Goal: Navigation & Orientation: Find specific page/section

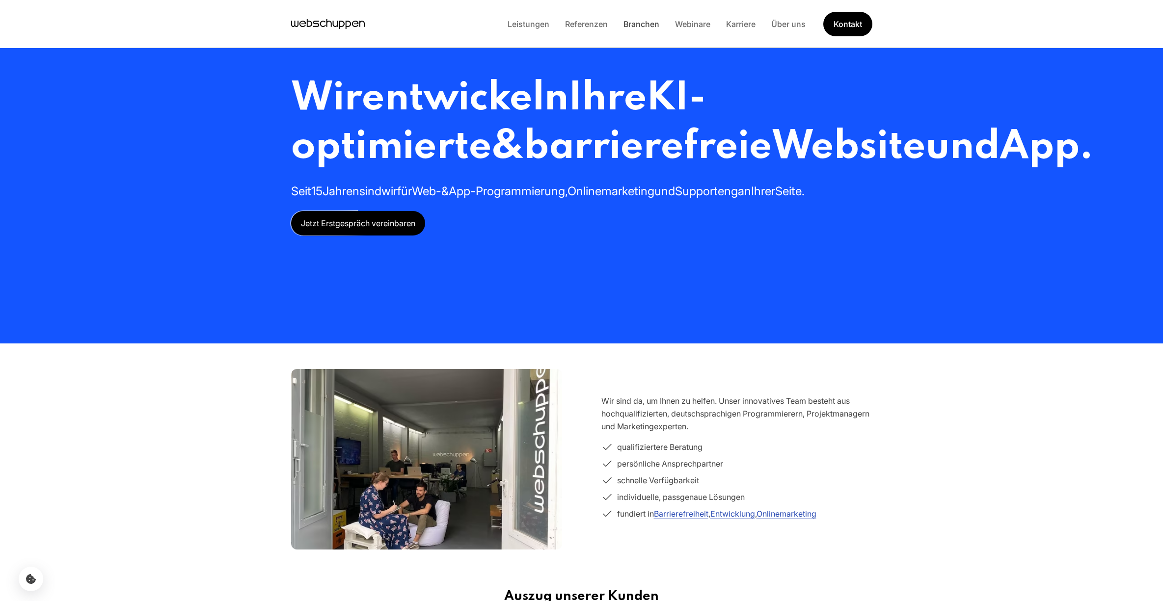
click at [638, 26] on link "Branchen" at bounding box center [642, 24] width 52 height 10
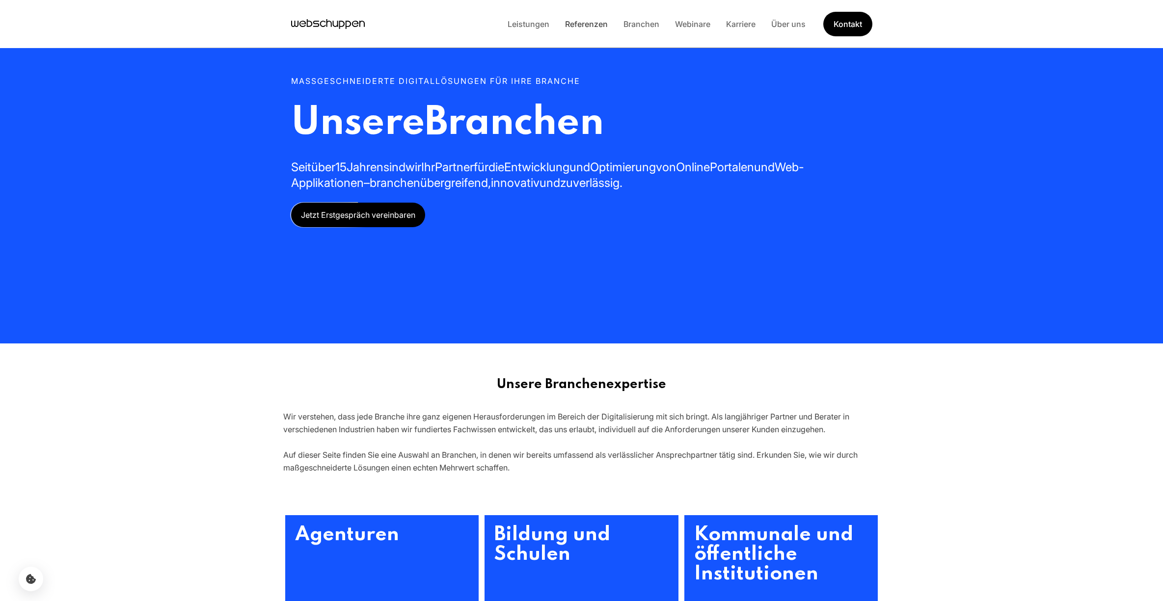
click at [589, 26] on link "Referenzen" at bounding box center [586, 24] width 58 height 10
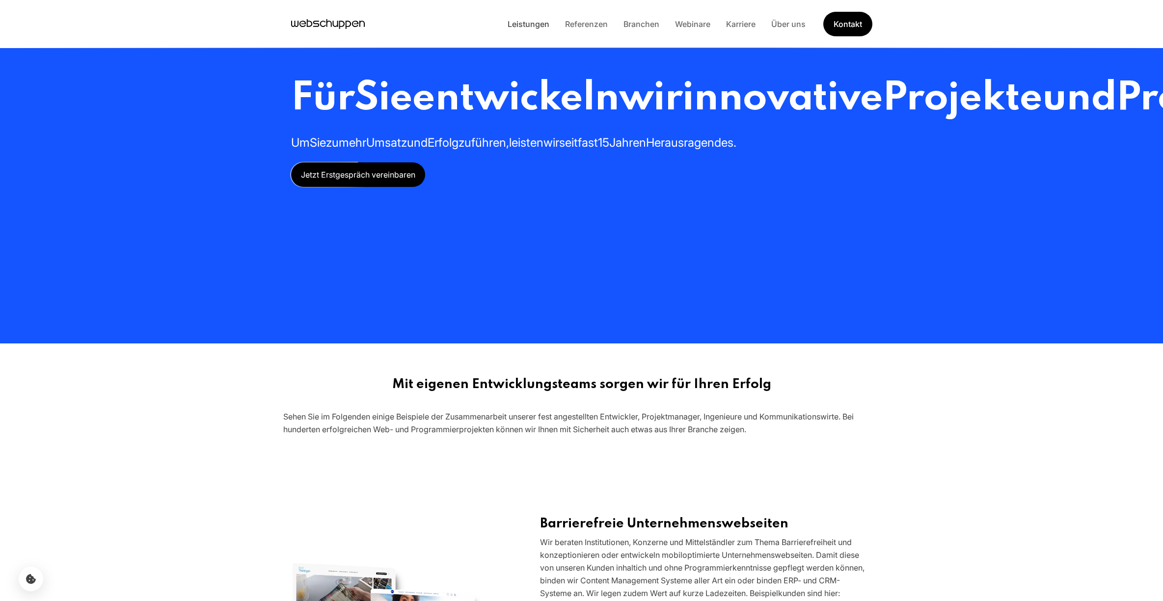
click at [523, 27] on link "Leistungen" at bounding box center [528, 24] width 57 height 10
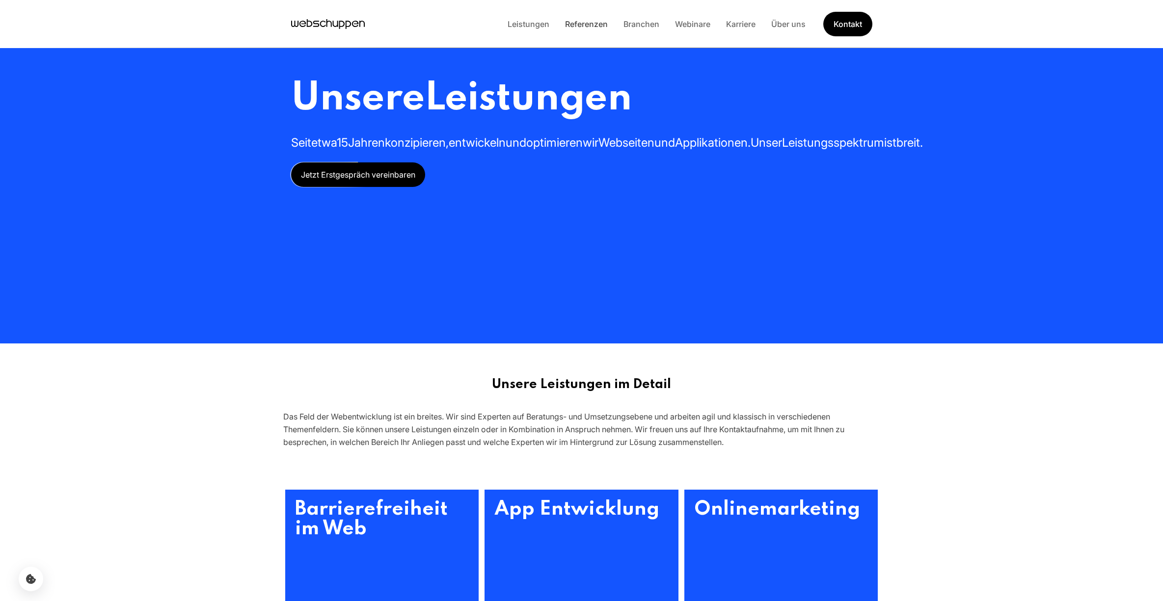
click at [581, 26] on link "Referenzen" at bounding box center [586, 24] width 58 height 10
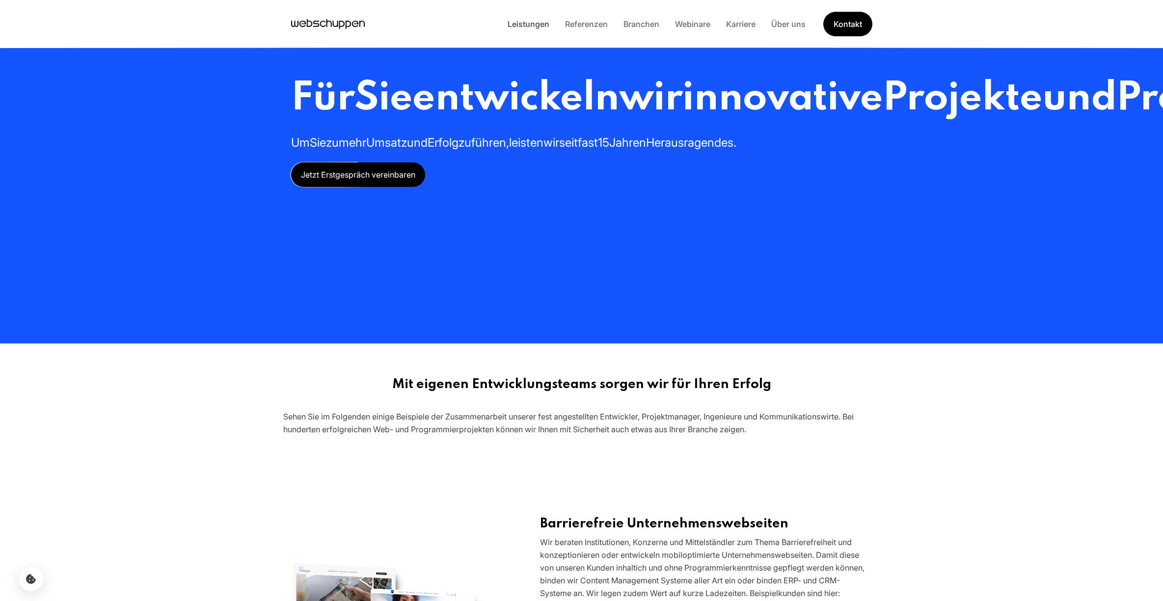
click at [532, 24] on link "Leistungen" at bounding box center [528, 24] width 57 height 10
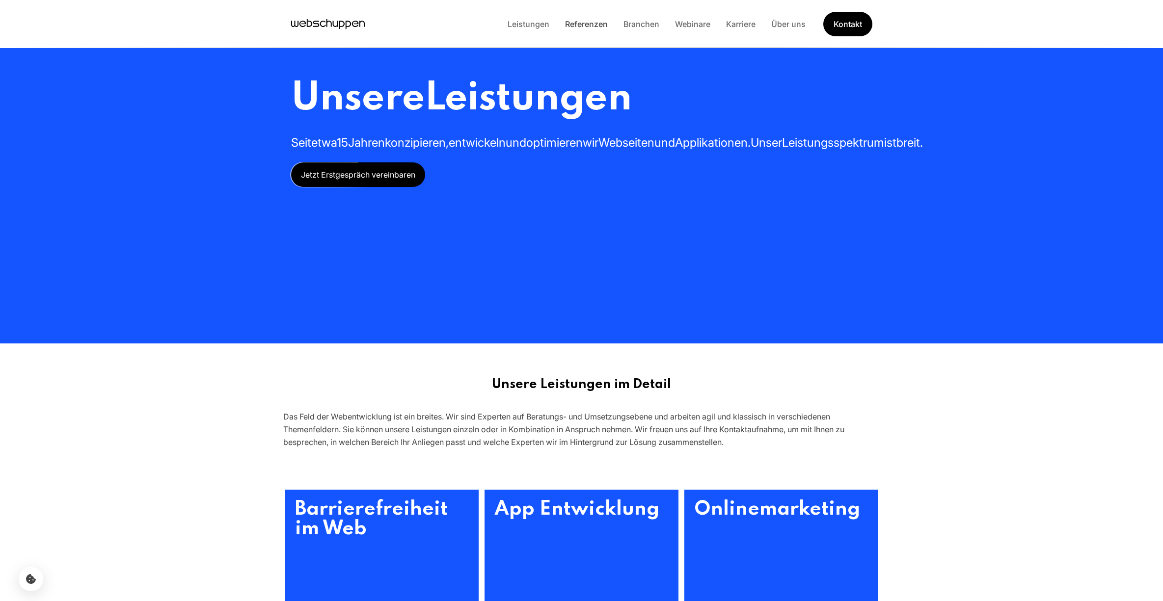
click at [590, 23] on link "Referenzen" at bounding box center [586, 24] width 58 height 10
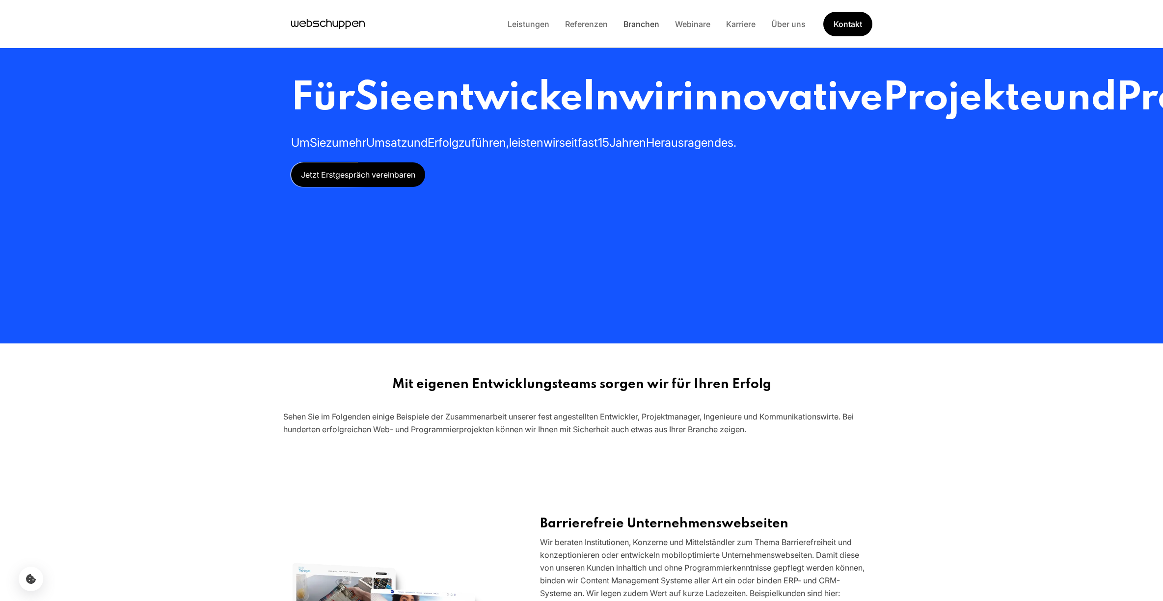
click at [643, 23] on link "Branchen" at bounding box center [642, 24] width 52 height 10
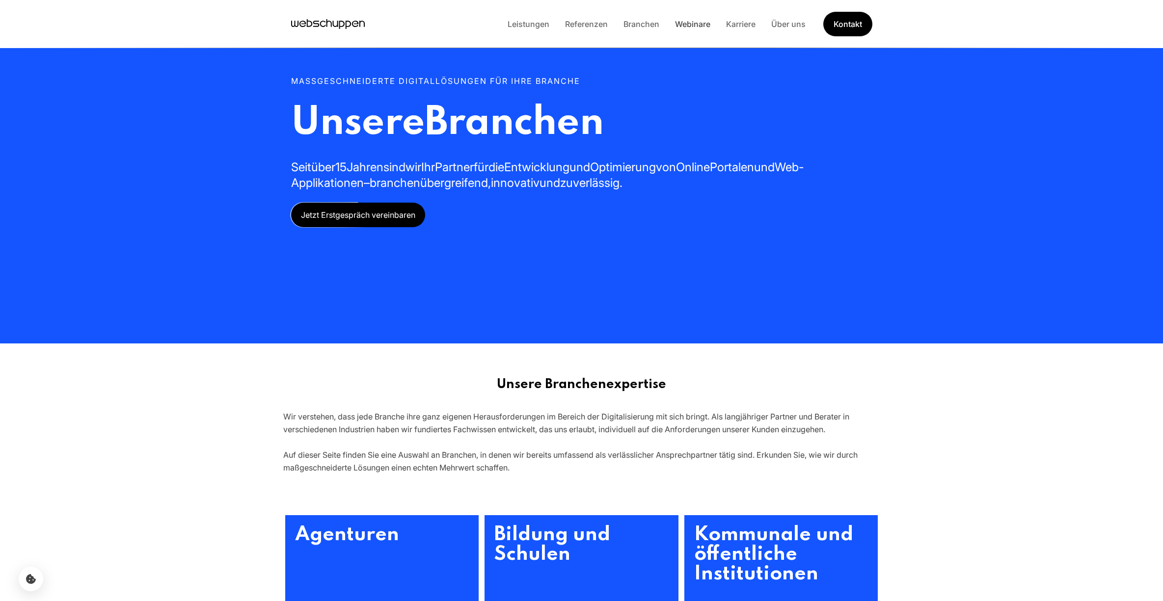
click at [703, 26] on link "Webinare" at bounding box center [692, 24] width 51 height 10
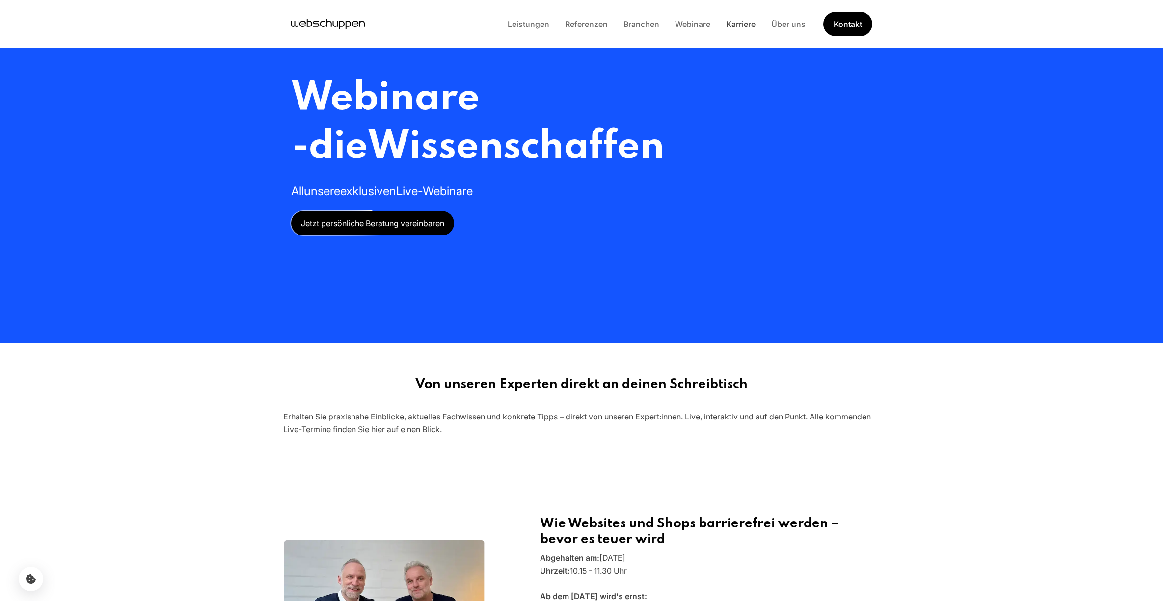
click at [740, 26] on link "Karriere" at bounding box center [740, 24] width 45 height 10
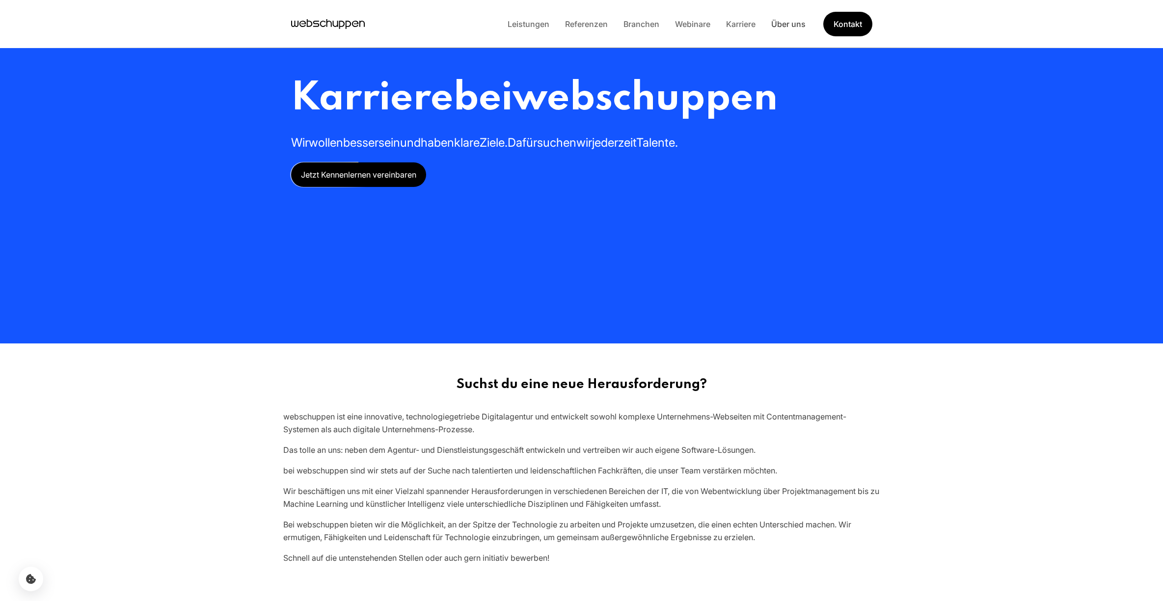
click at [789, 26] on link "Über uns" at bounding box center [788, 24] width 50 height 10
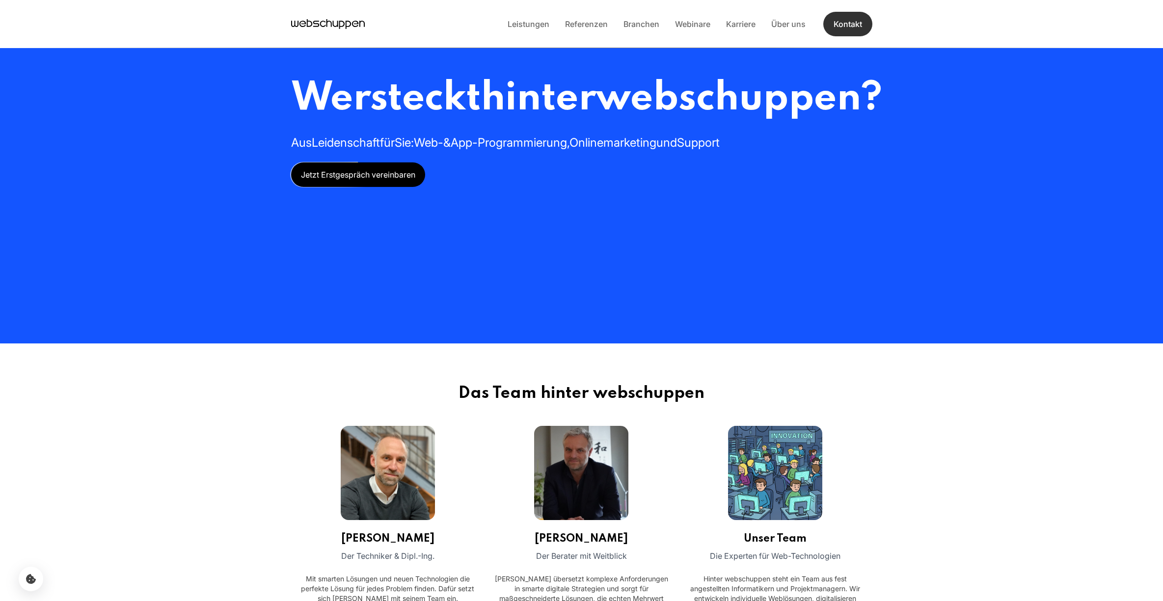
click at [846, 27] on link "Kontakt" at bounding box center [847, 24] width 49 height 25
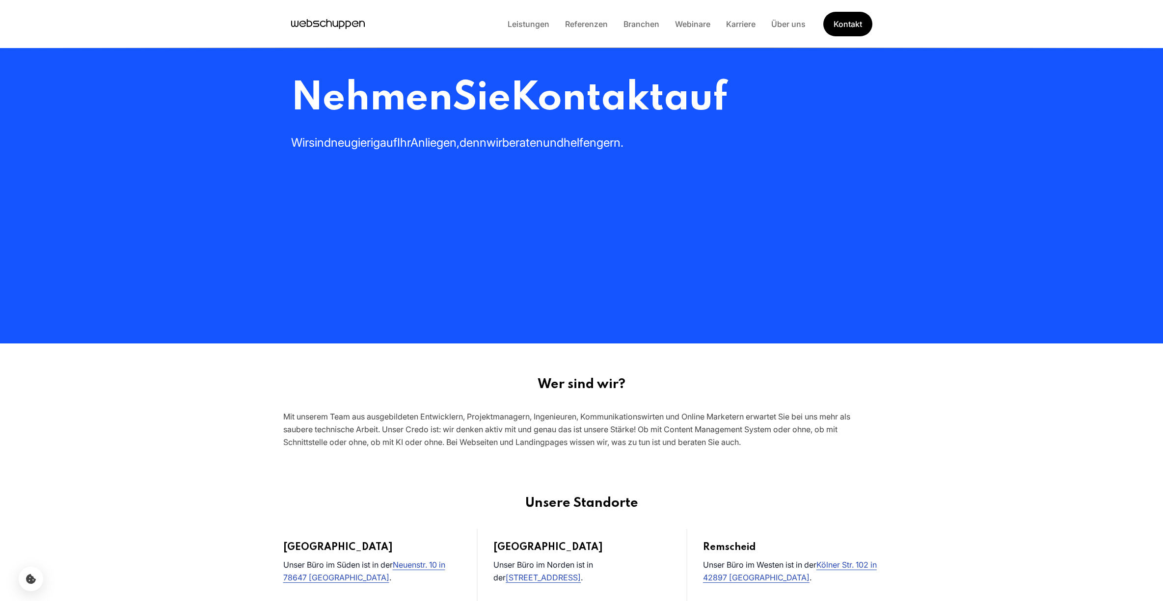
click at [334, 24] on icon "Hauptseite besuchen" at bounding box center [328, 24] width 74 height 15
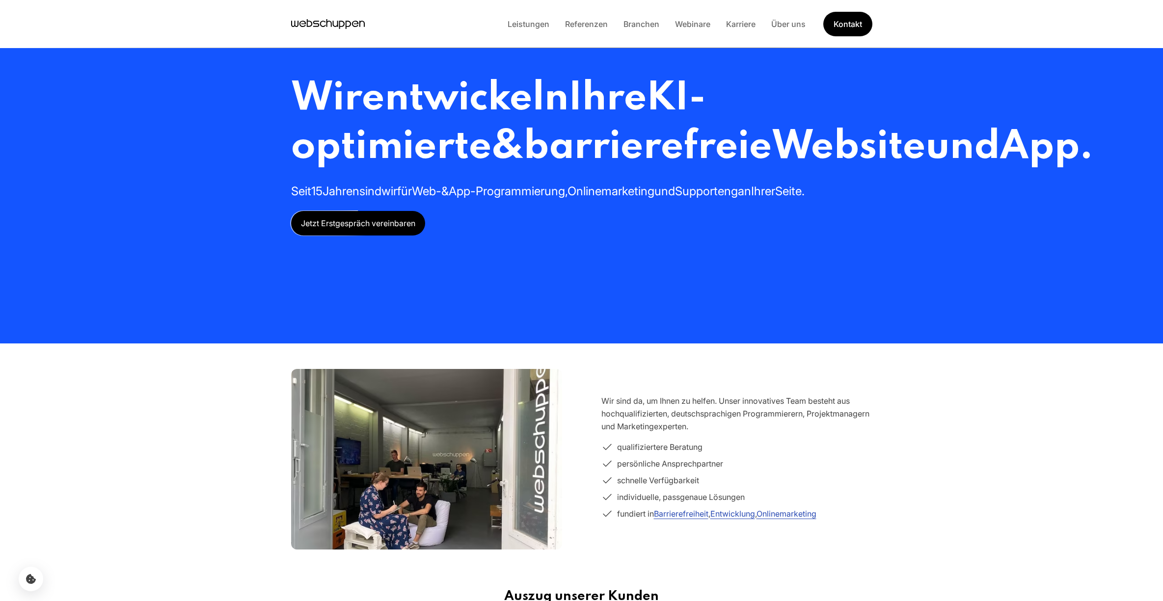
click at [366, 236] on span "Jetzt Erstgespräch vereinbaren" at bounding box center [358, 223] width 134 height 25
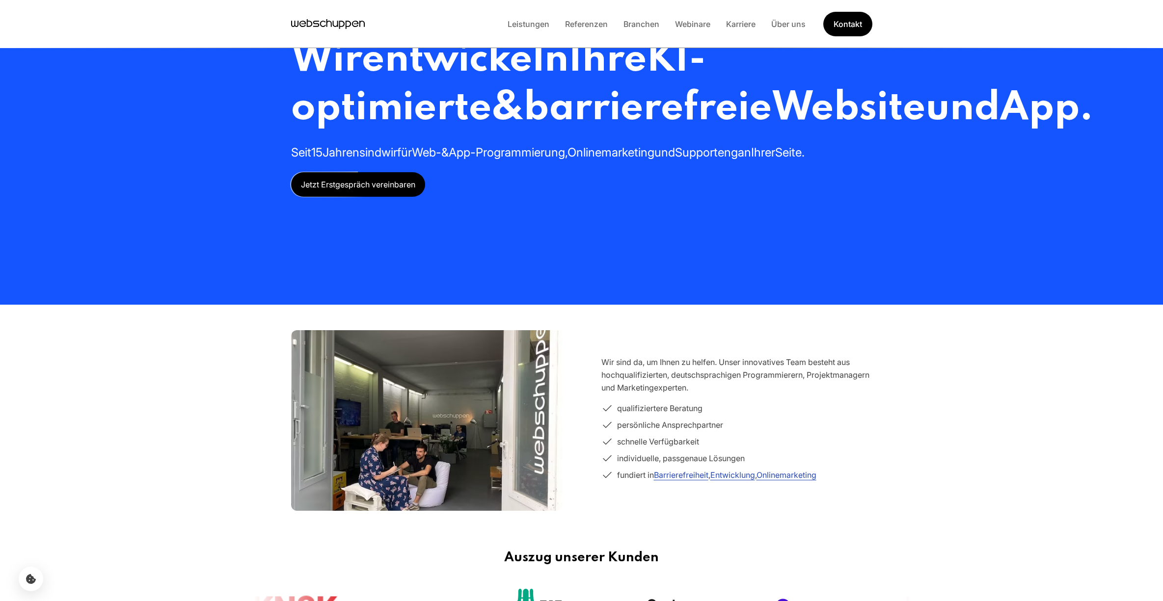
scroll to position [50, 0]
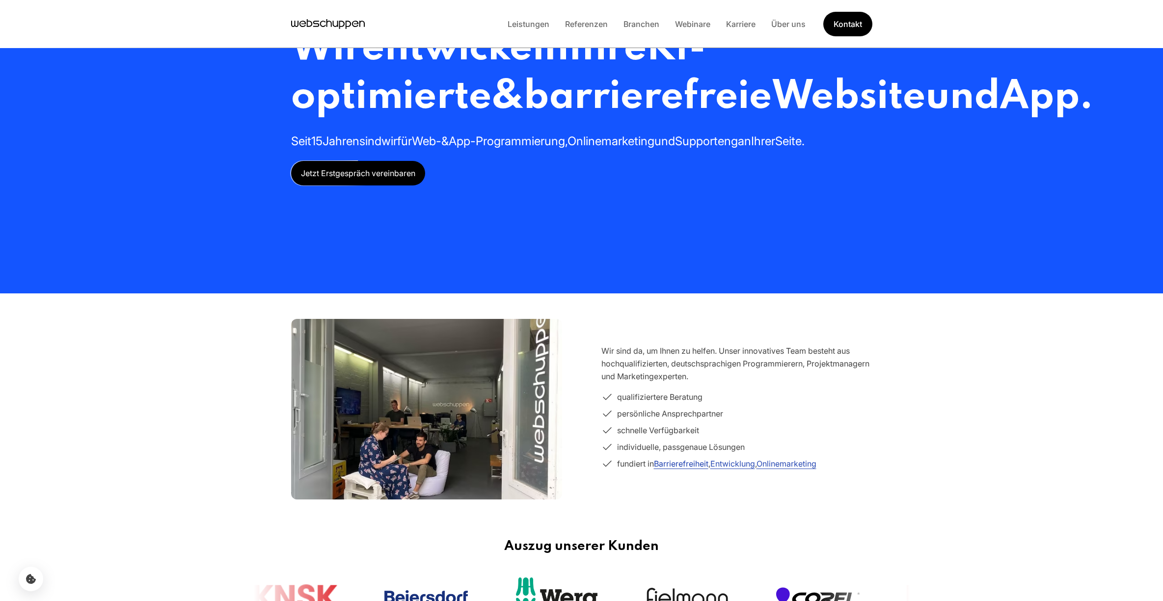
click at [682, 461] on link "Barrierefreiheit" at bounding box center [681, 464] width 54 height 10
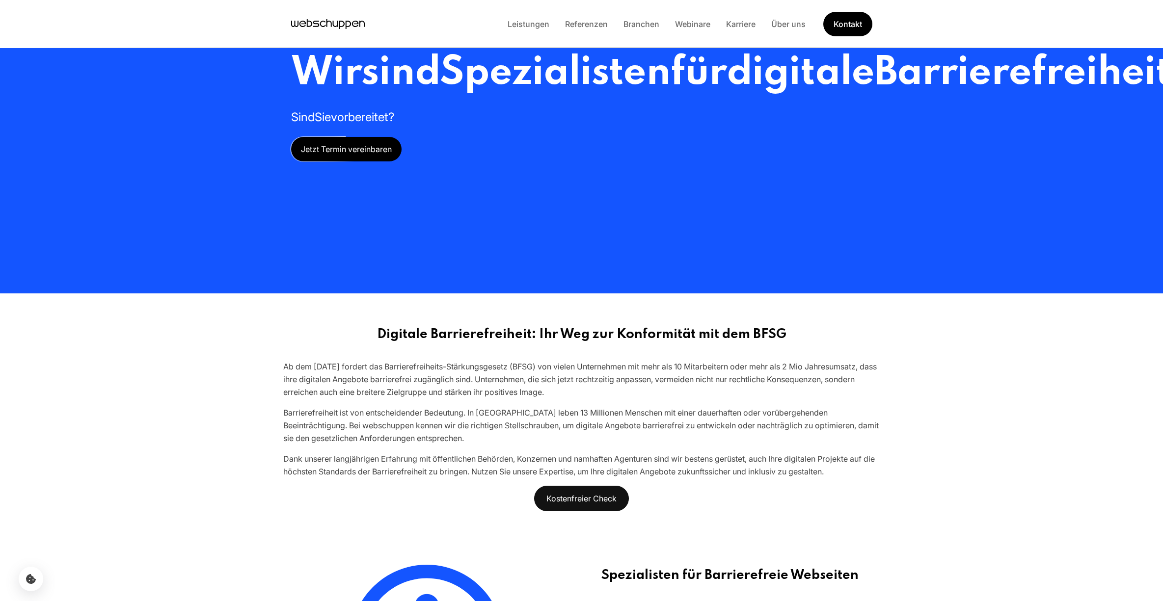
scroll to position [0, 0]
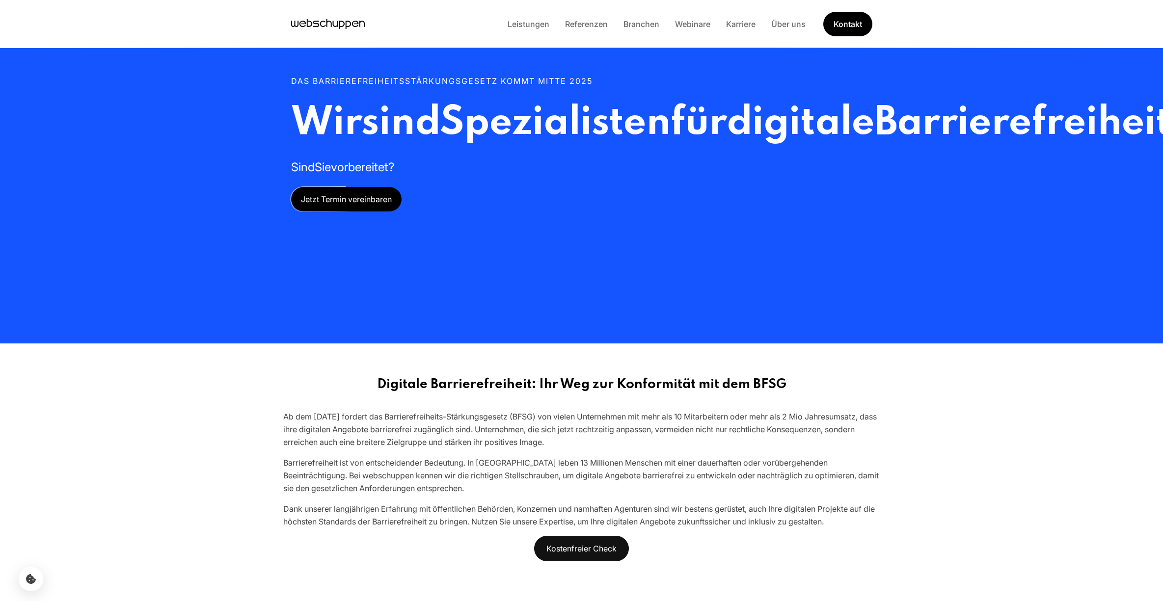
click at [301, 25] on icon "Hauptseite besuchen" at bounding box center [328, 24] width 74 height 15
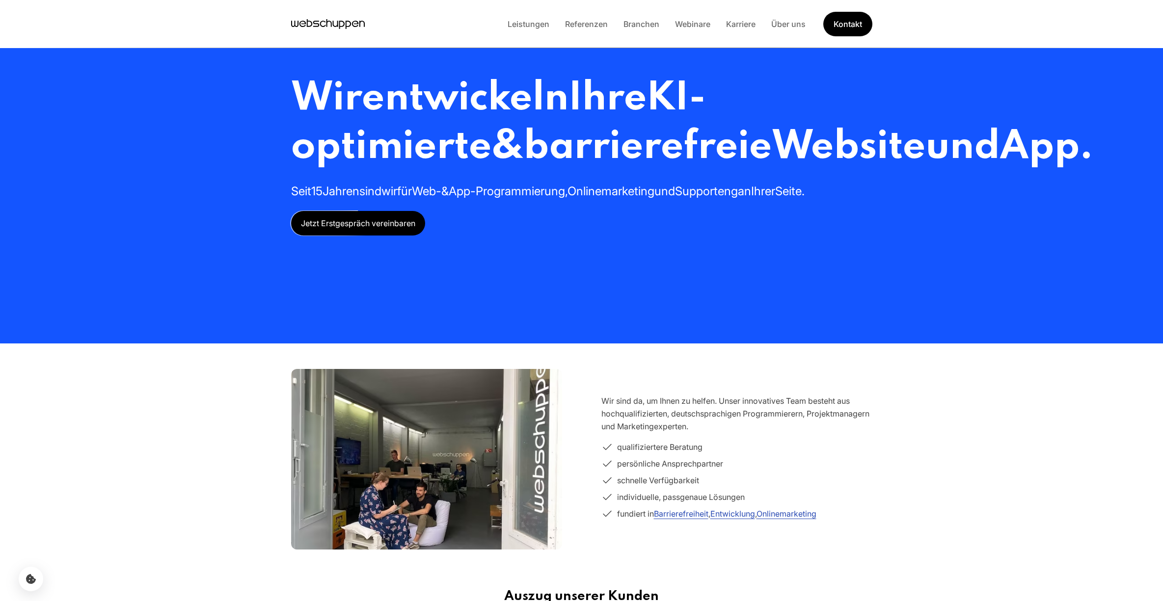
click at [357, 236] on span "Jetzt Erstgespräch vereinbaren" at bounding box center [358, 223] width 134 height 25
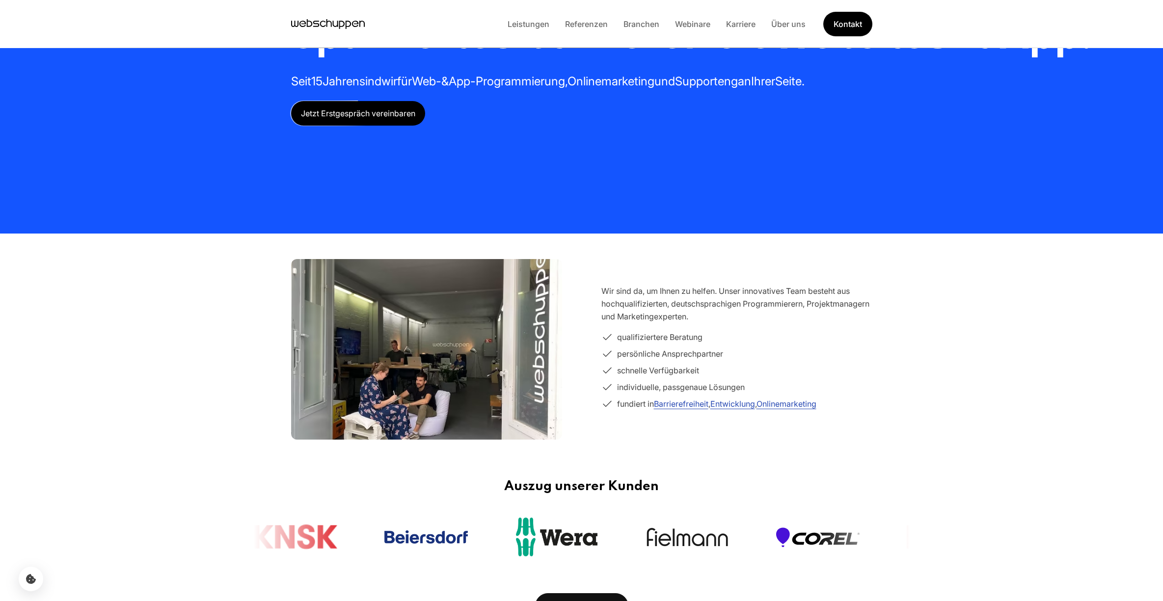
scroll to position [194, 0]
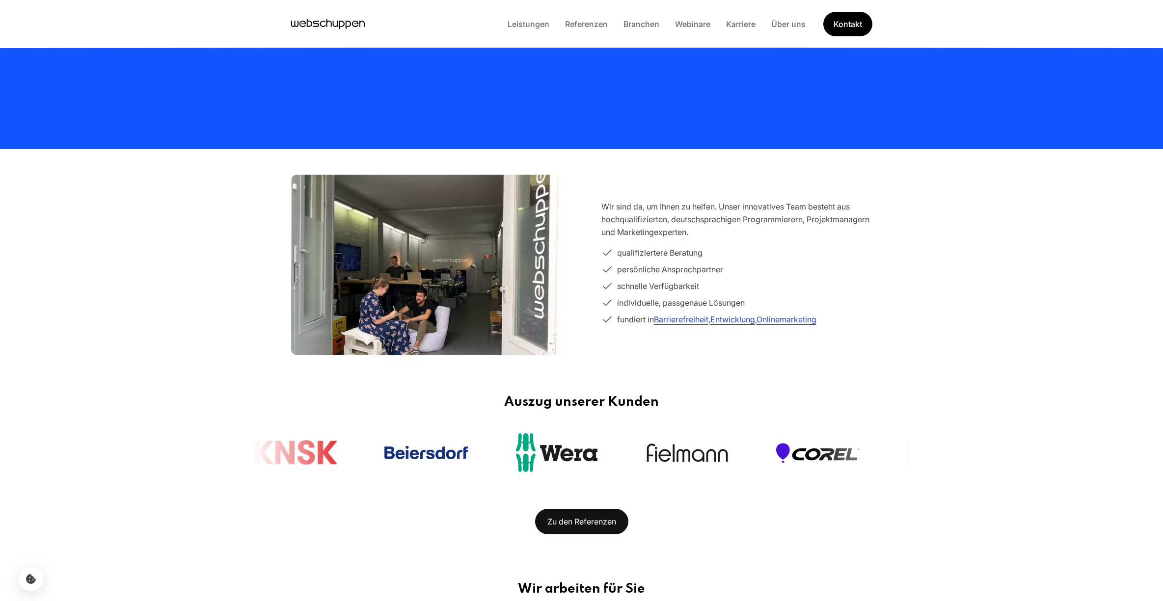
click at [748, 321] on link "Entwicklung" at bounding box center [732, 320] width 45 height 10
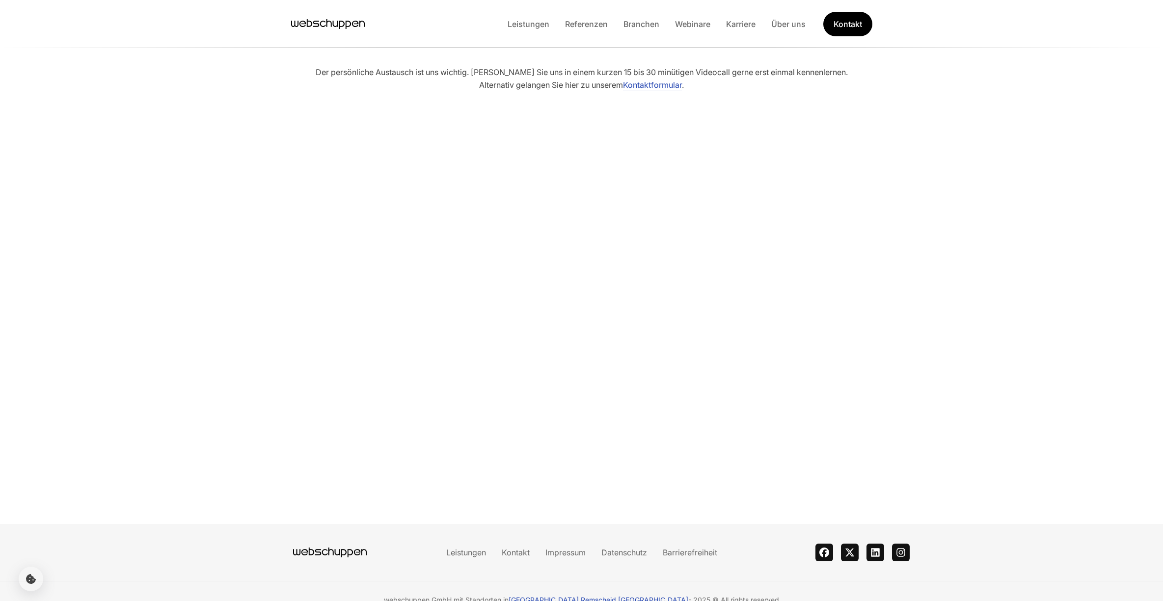
scroll to position [1943, 0]
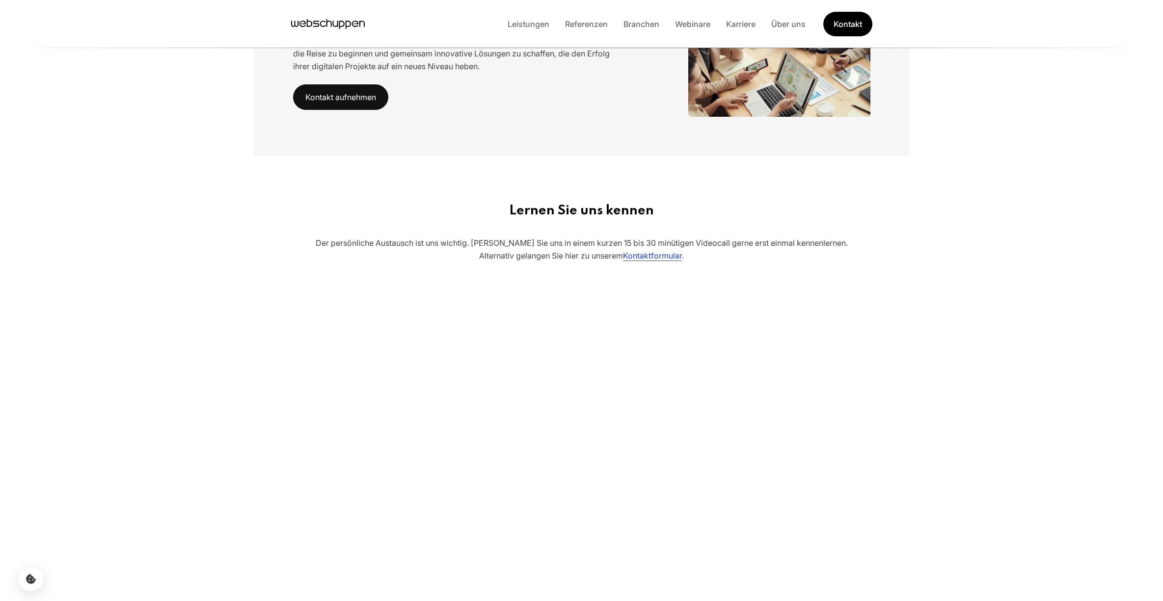
click at [659, 251] on link "Kontaktformular" at bounding box center [652, 256] width 59 height 10
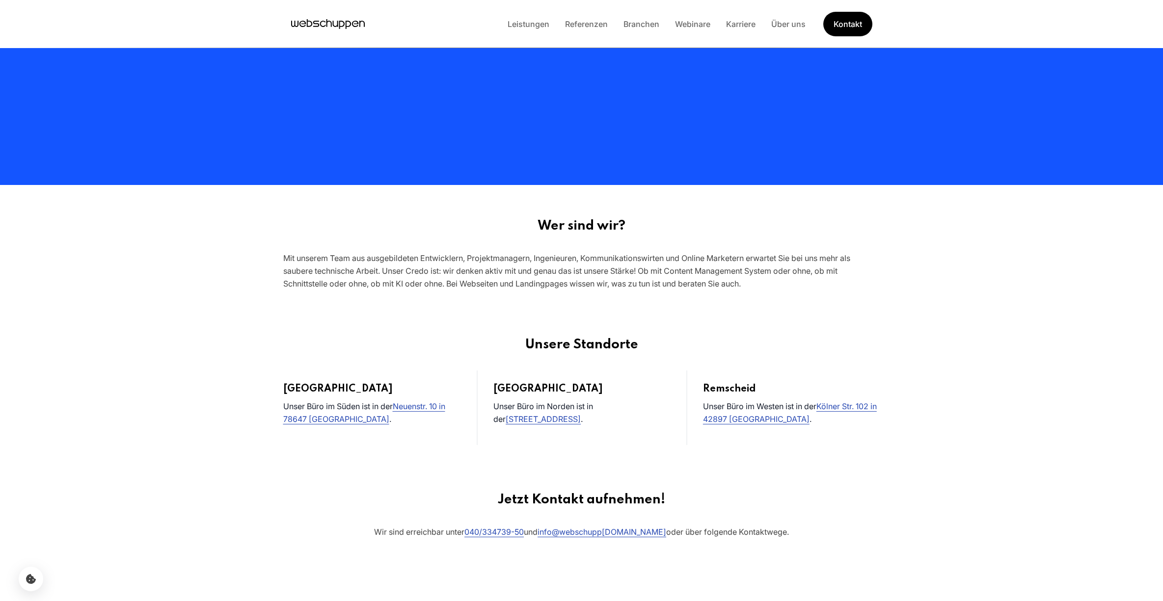
scroll to position [0, 0]
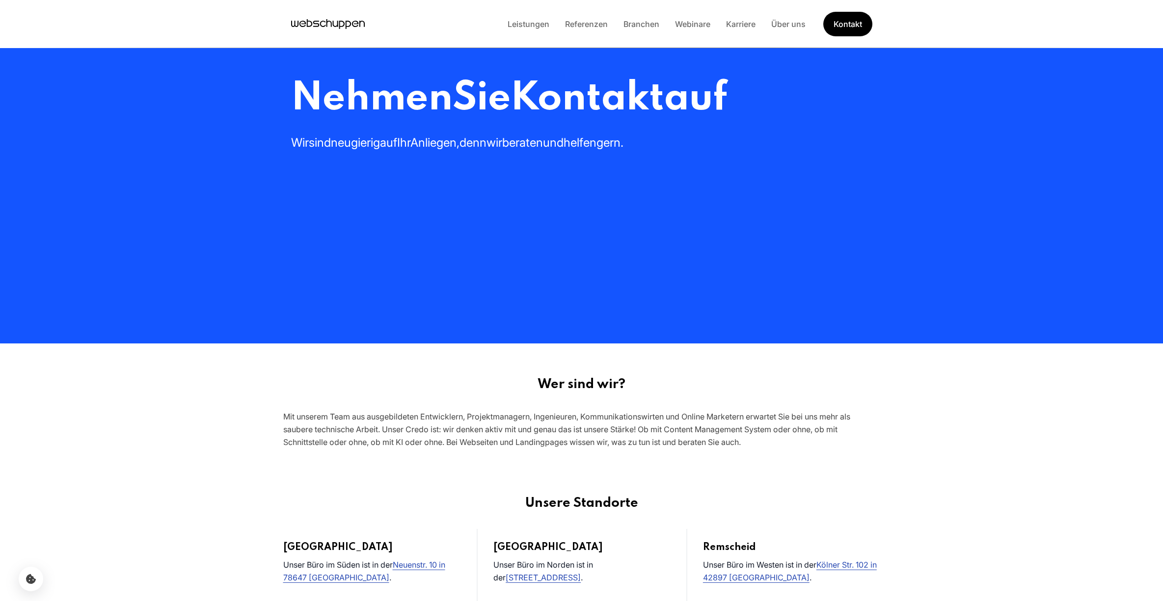
click at [338, 23] on icon "Hauptseite besuchen" at bounding box center [328, 24] width 74 height 15
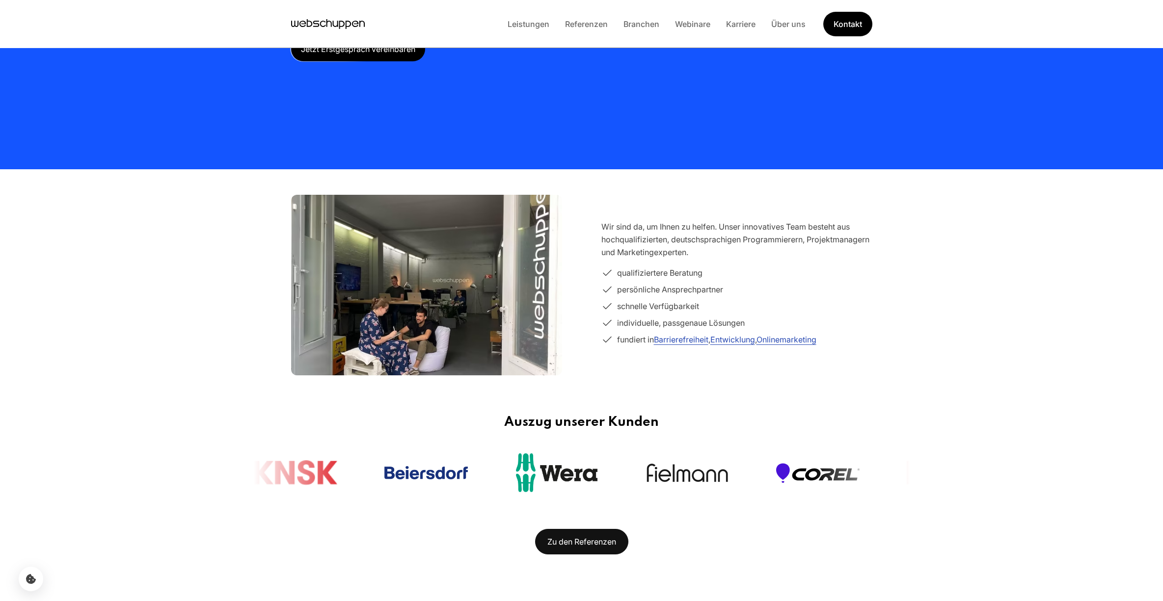
scroll to position [244, 0]
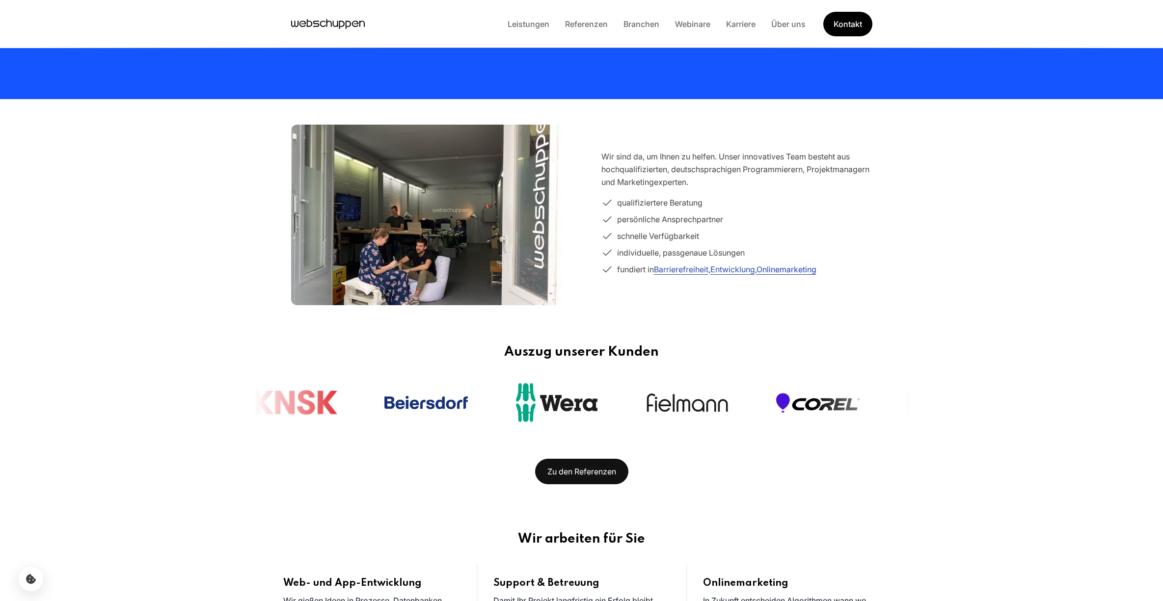
click at [797, 265] on link "Onlinemarketing" at bounding box center [787, 270] width 60 height 10
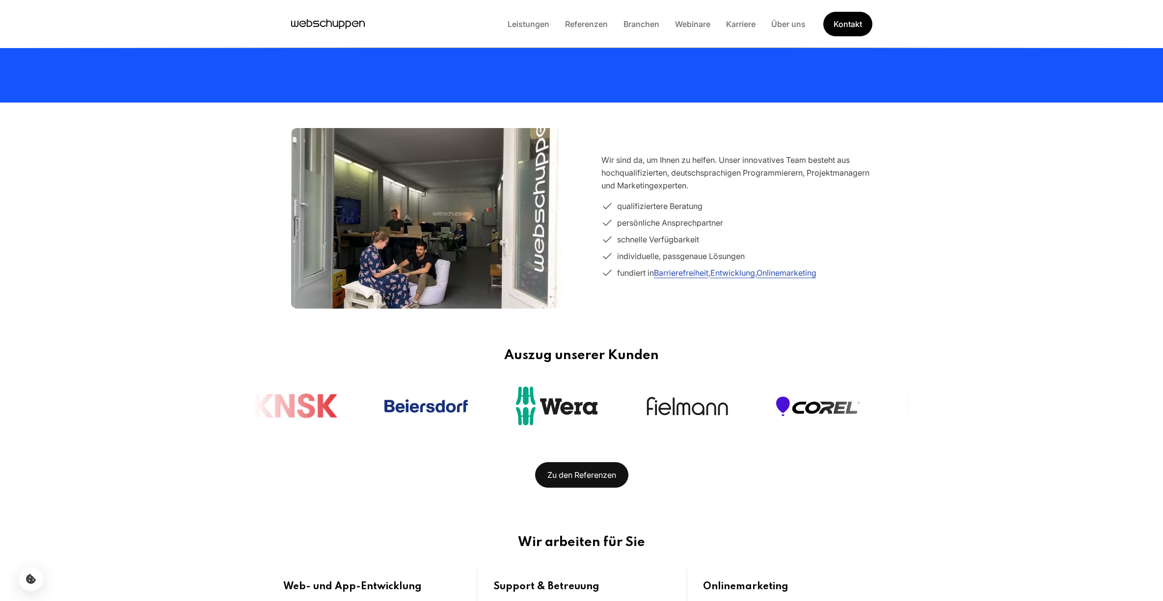
scroll to position [244, 0]
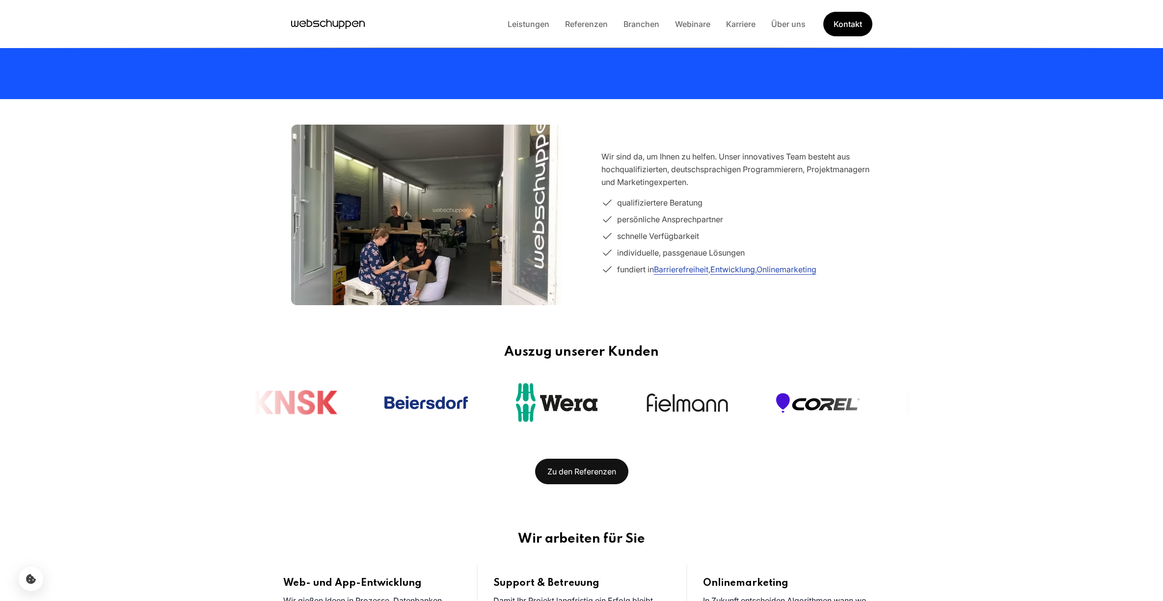
click at [743, 267] on link "Entwicklung" at bounding box center [732, 270] width 45 height 10
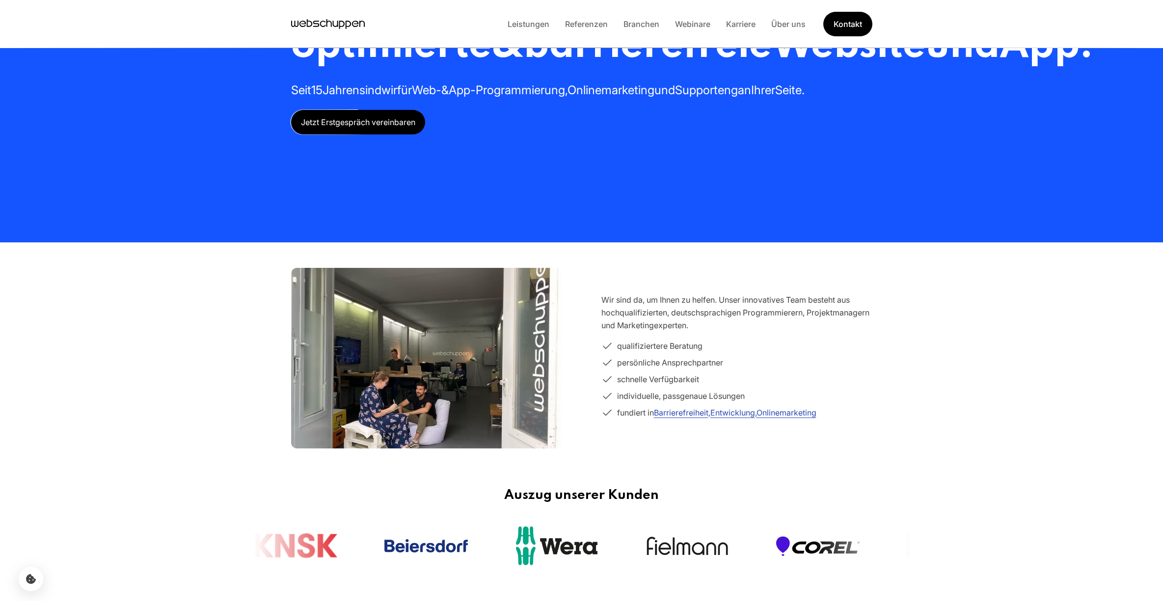
scroll to position [146, 0]
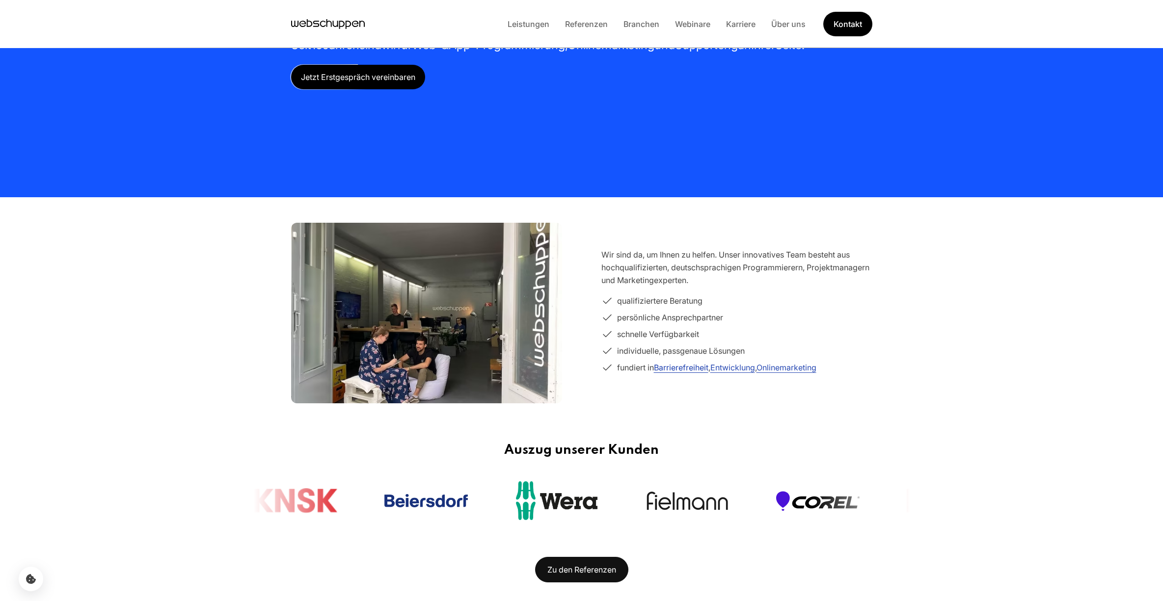
click at [662, 370] on link "Barrierefreiheit" at bounding box center [681, 368] width 54 height 10
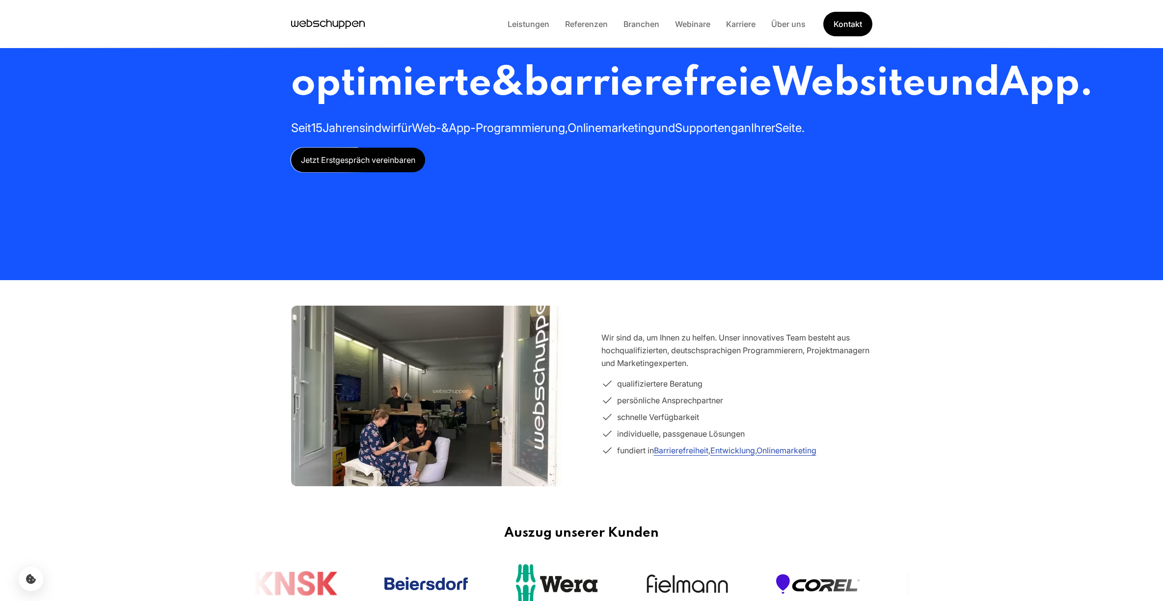
scroll to position [54, 0]
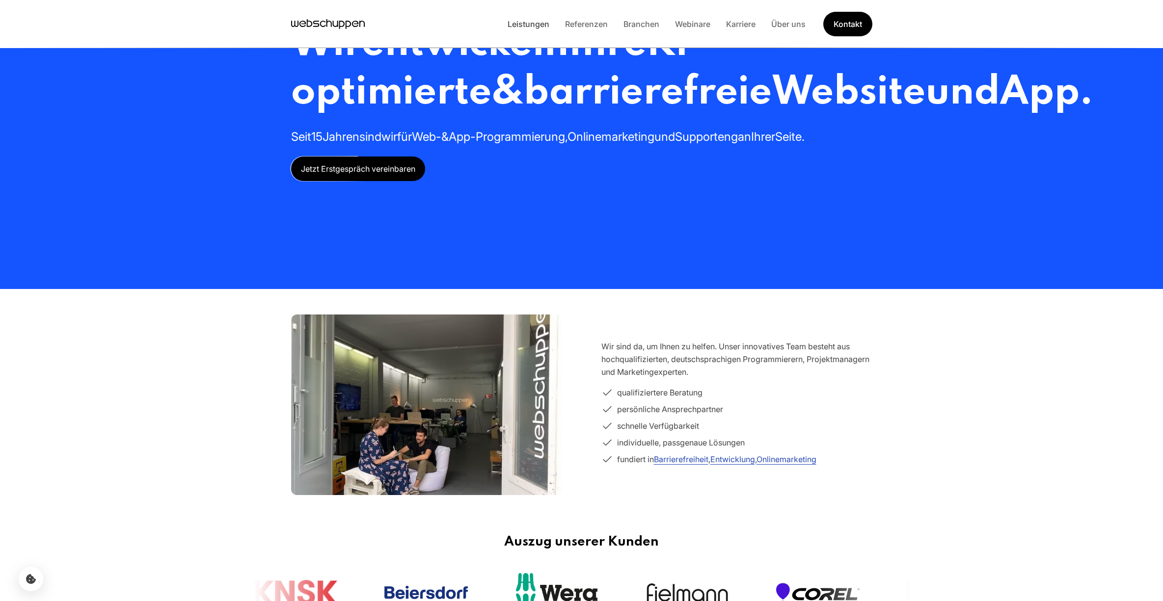
click at [518, 27] on link "Leistungen" at bounding box center [528, 24] width 57 height 10
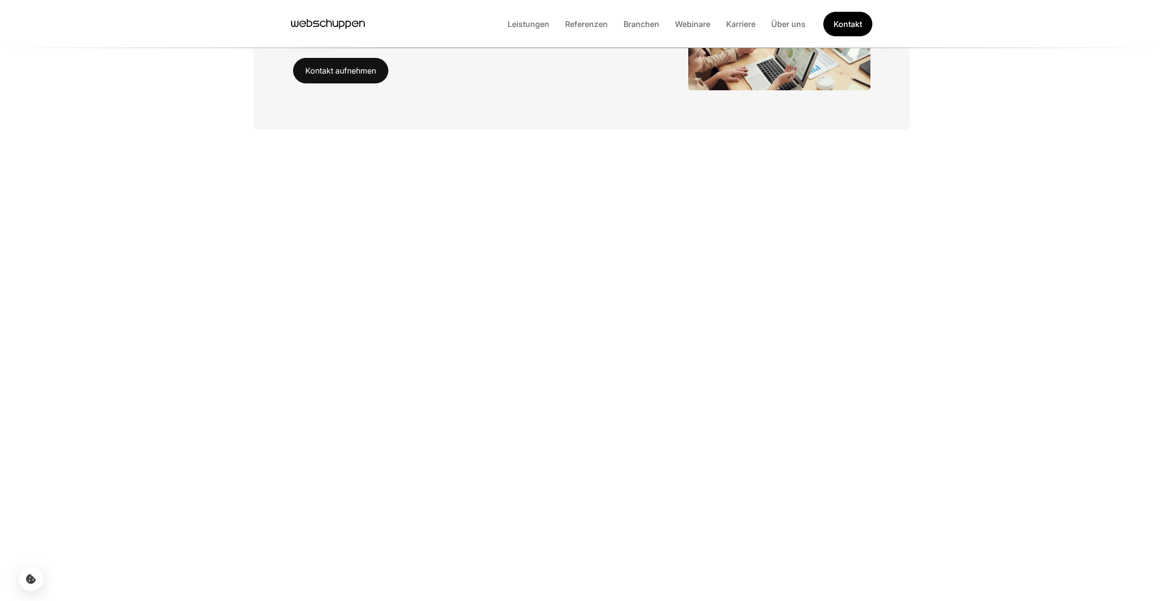
scroll to position [155, 0]
click at [738, 27] on link "Karriere" at bounding box center [740, 24] width 45 height 10
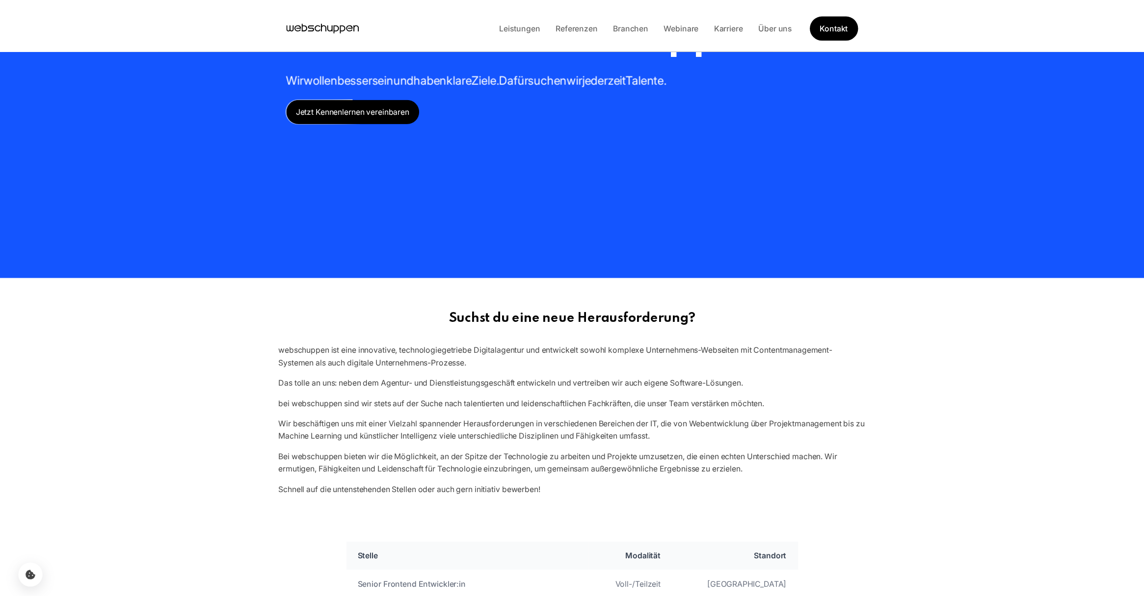
scroll to position [0, 0]
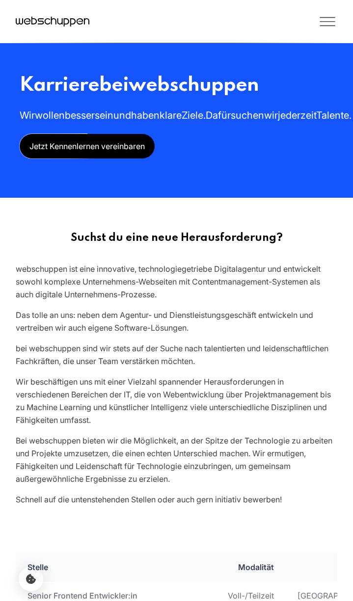
click at [324, 26] on icon "Toggle Menu" at bounding box center [327, 26] width 15 height 0
click at [329, 22] on icon "Toggle Menu" at bounding box center [327, 22] width 15 height 0
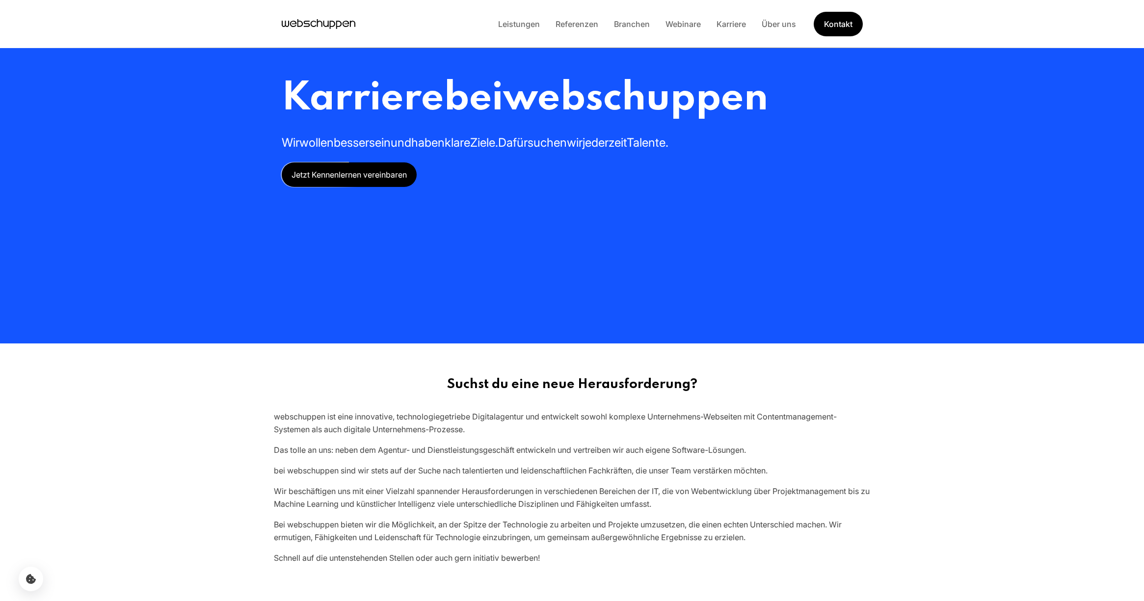
click at [332, 24] on icon "Hauptseite besuchen" at bounding box center [319, 24] width 74 height 15
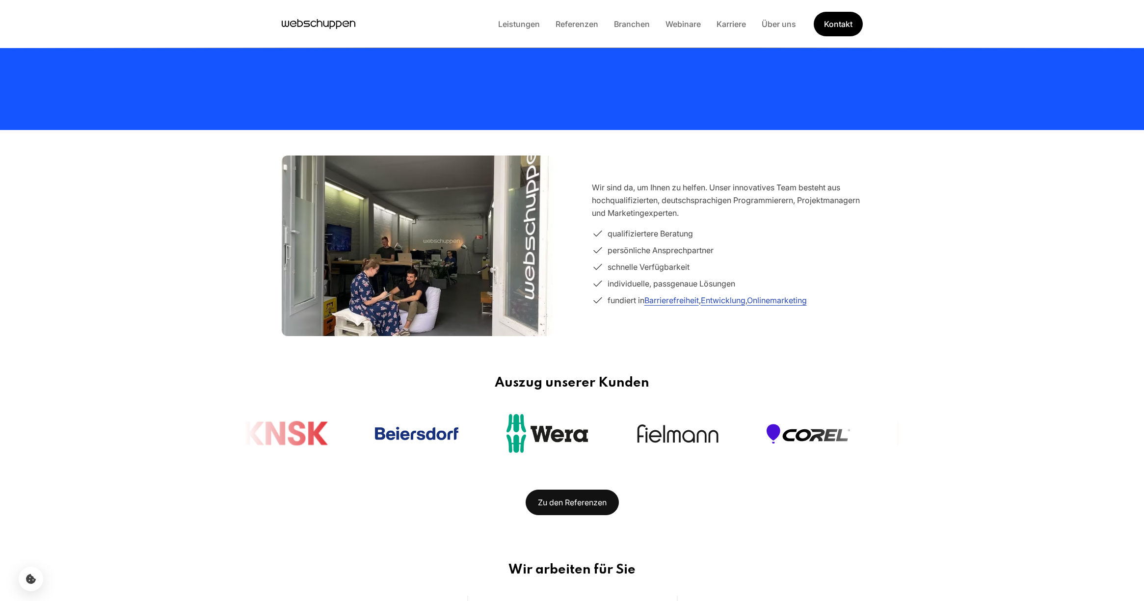
scroll to position [141, 0]
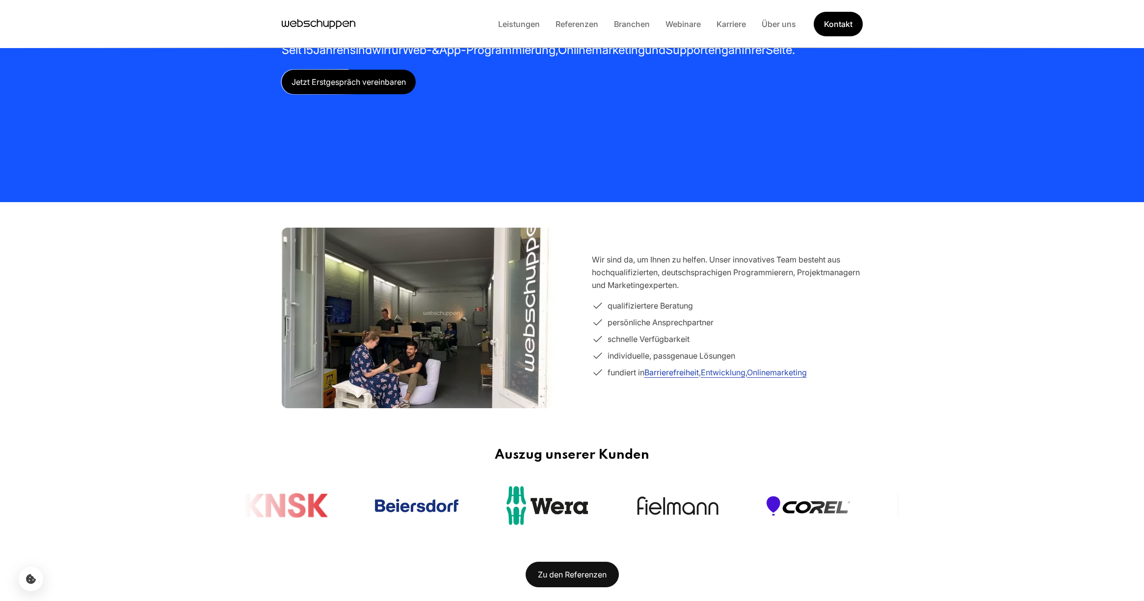
click at [672, 374] on link "Barrierefreiheit" at bounding box center [672, 373] width 54 height 10
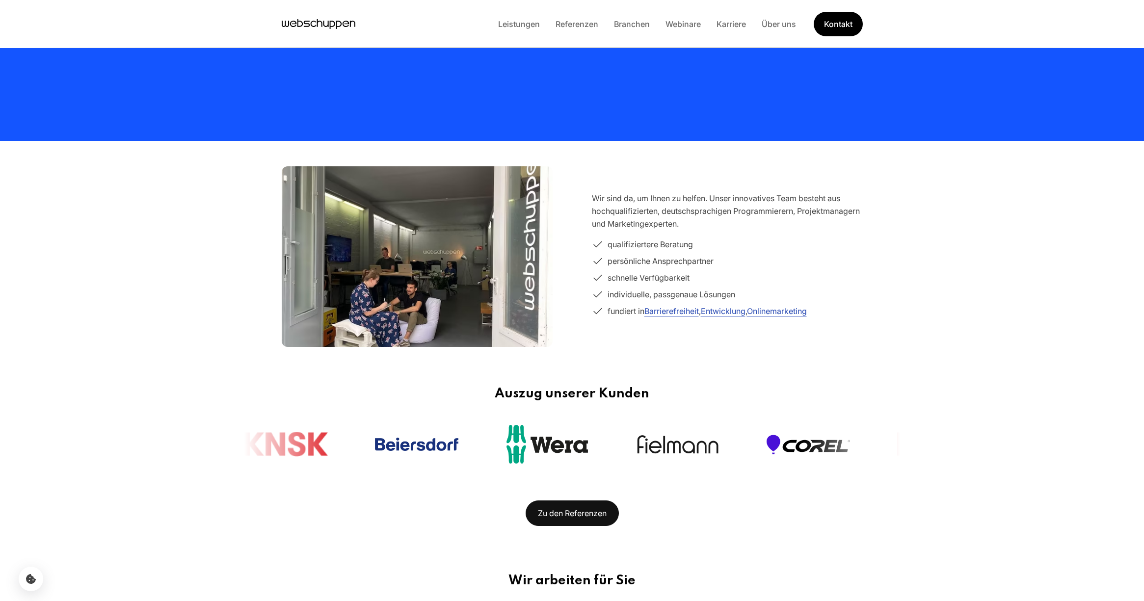
scroll to position [206, 0]
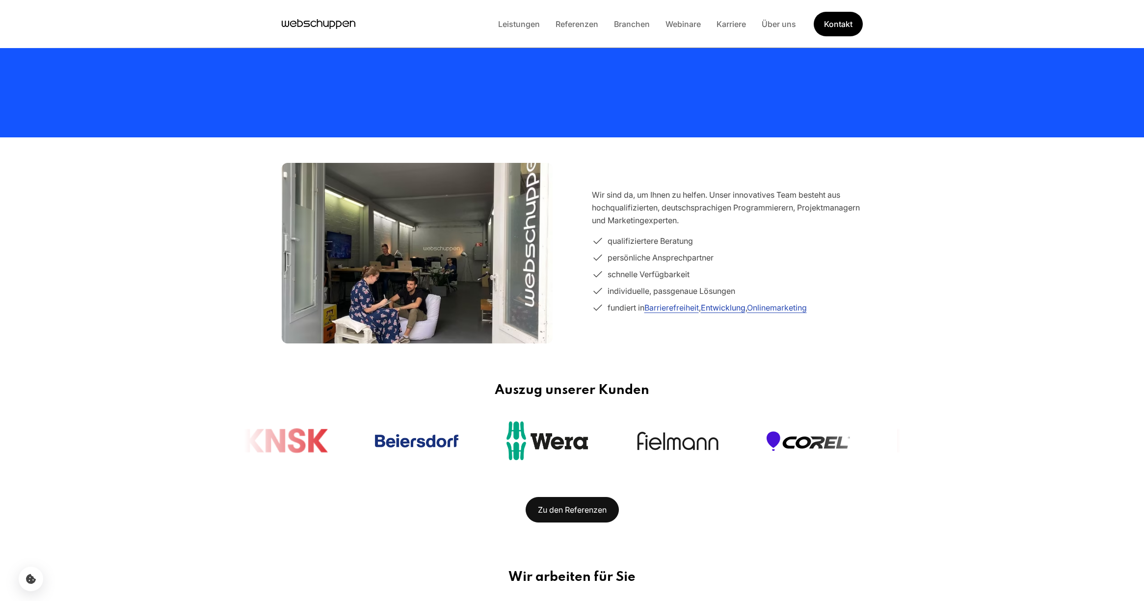
click at [719, 304] on link "Entwicklung" at bounding box center [723, 308] width 45 height 10
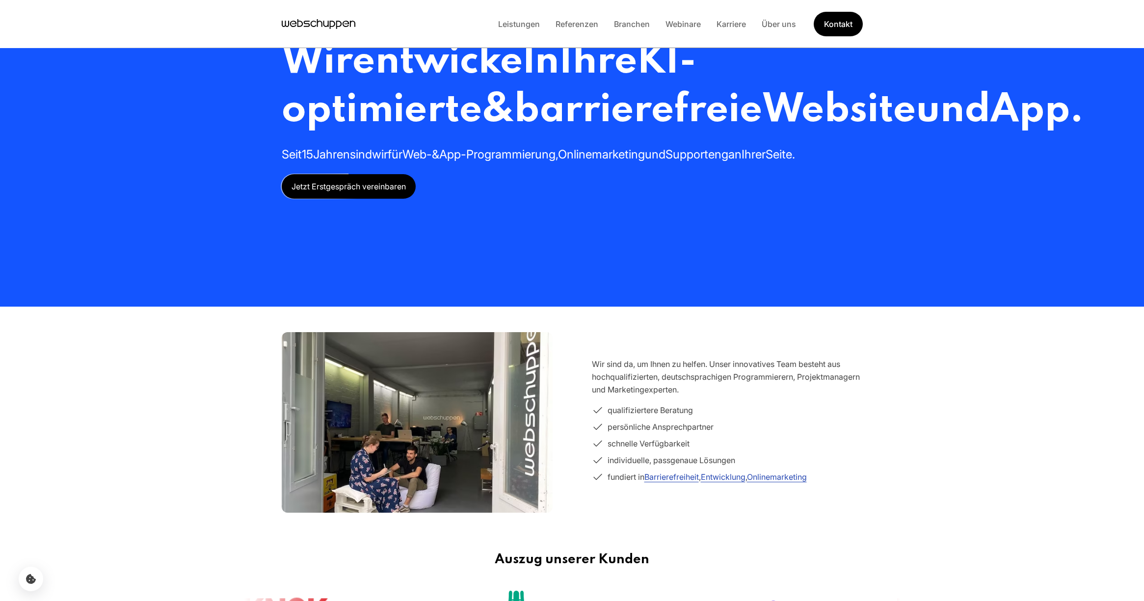
scroll to position [0, 0]
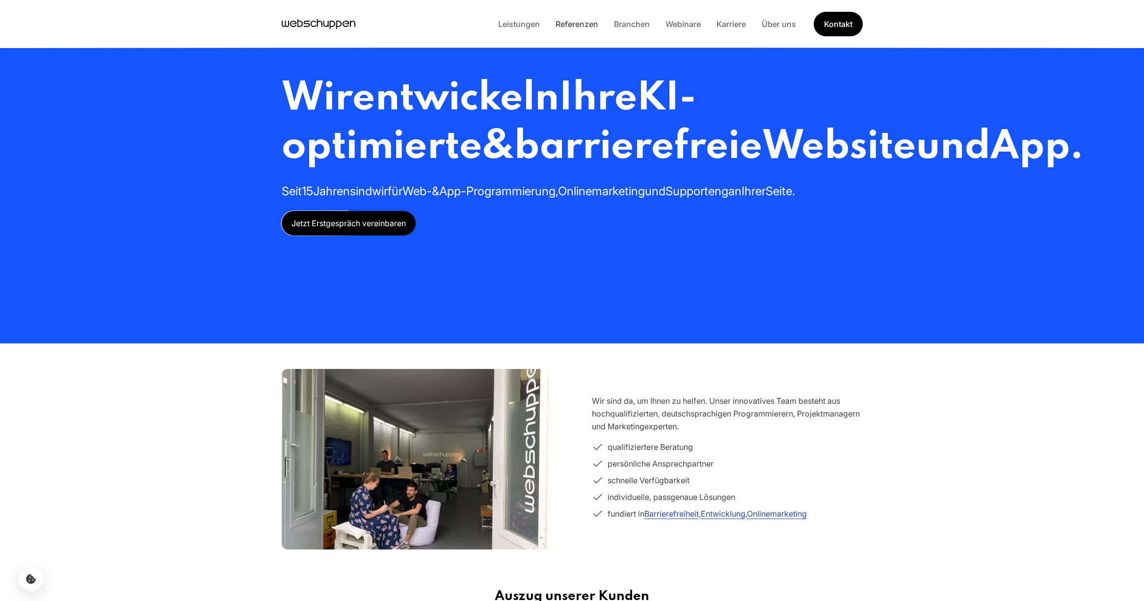
click at [570, 25] on link "Referenzen" at bounding box center [577, 24] width 58 height 10
